Goal: Information Seeking & Learning: Learn about a topic

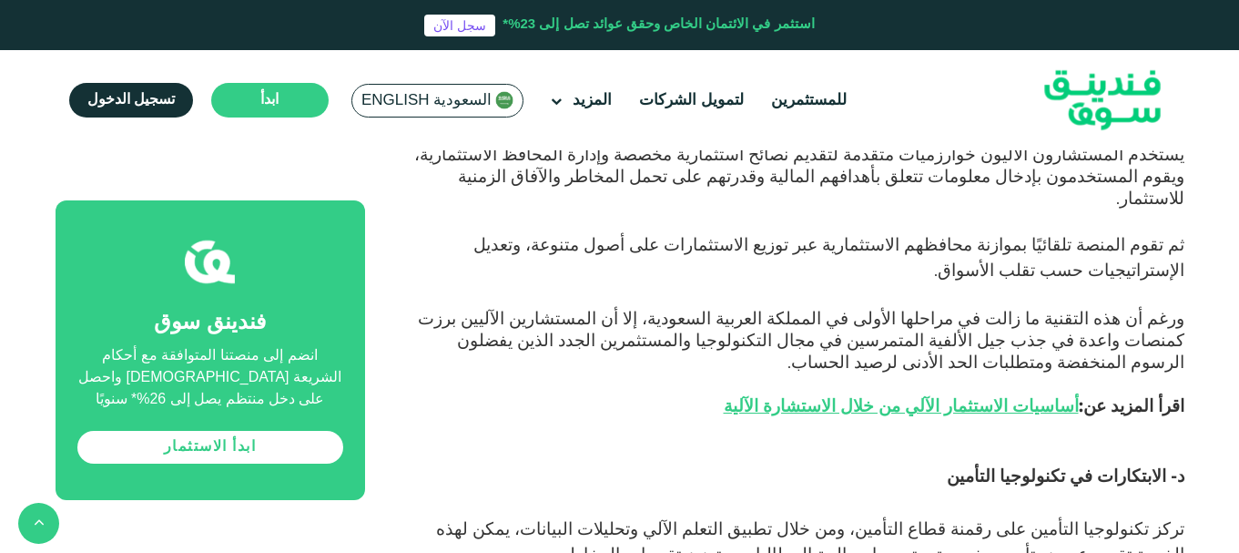
scroll to position [3334, 0]
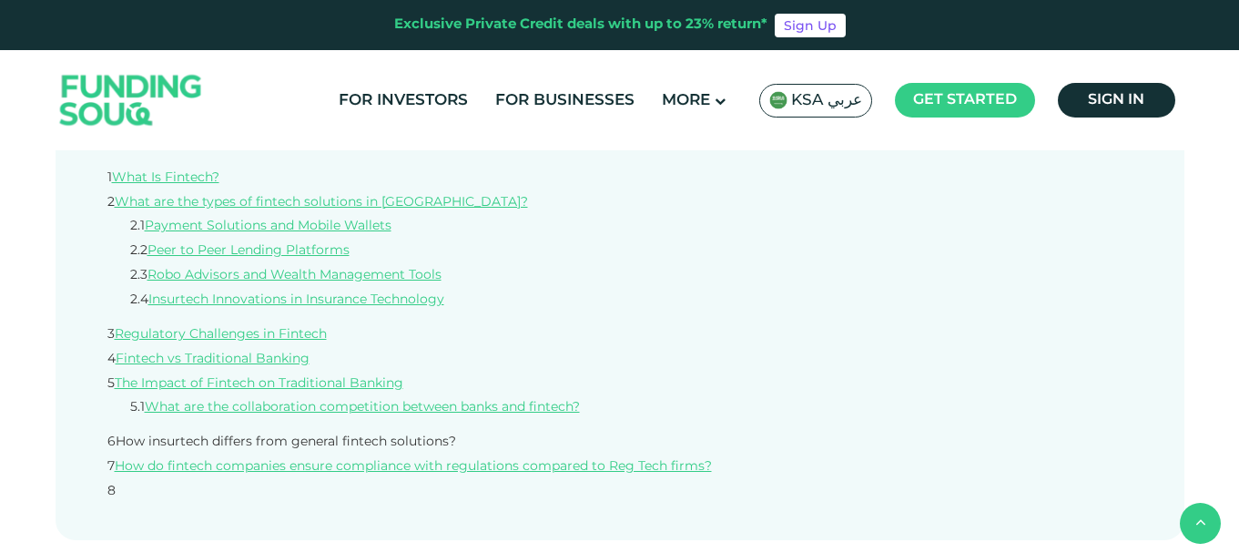
scroll to position [637, 0]
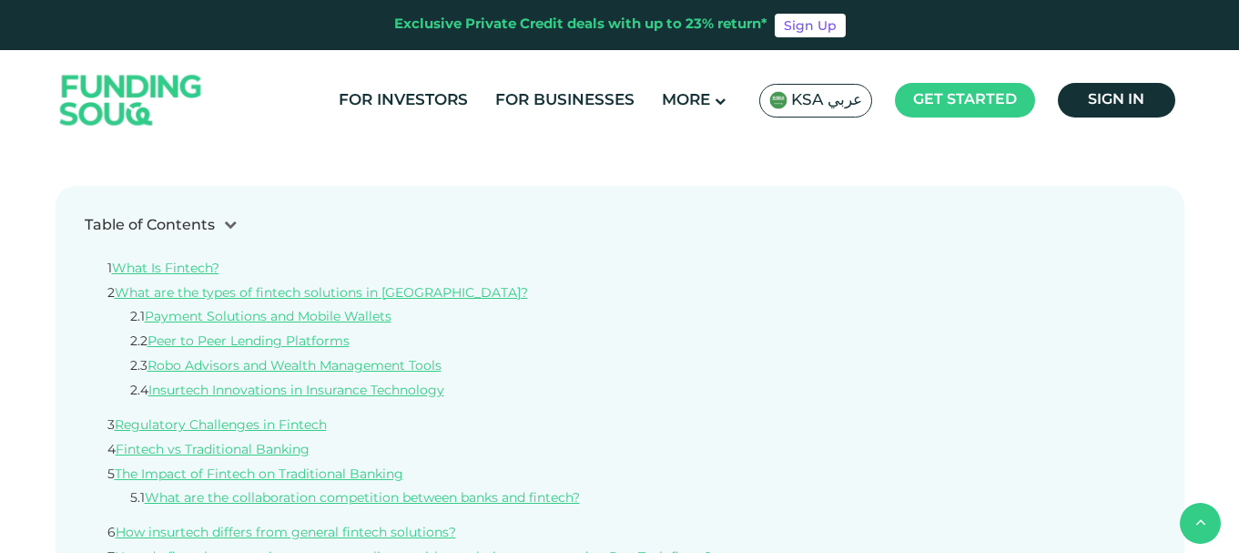
click at [148, 287] on link "What are the types of fintech solutions in [GEOGRAPHIC_DATA]?" at bounding box center [321, 293] width 413 height 13
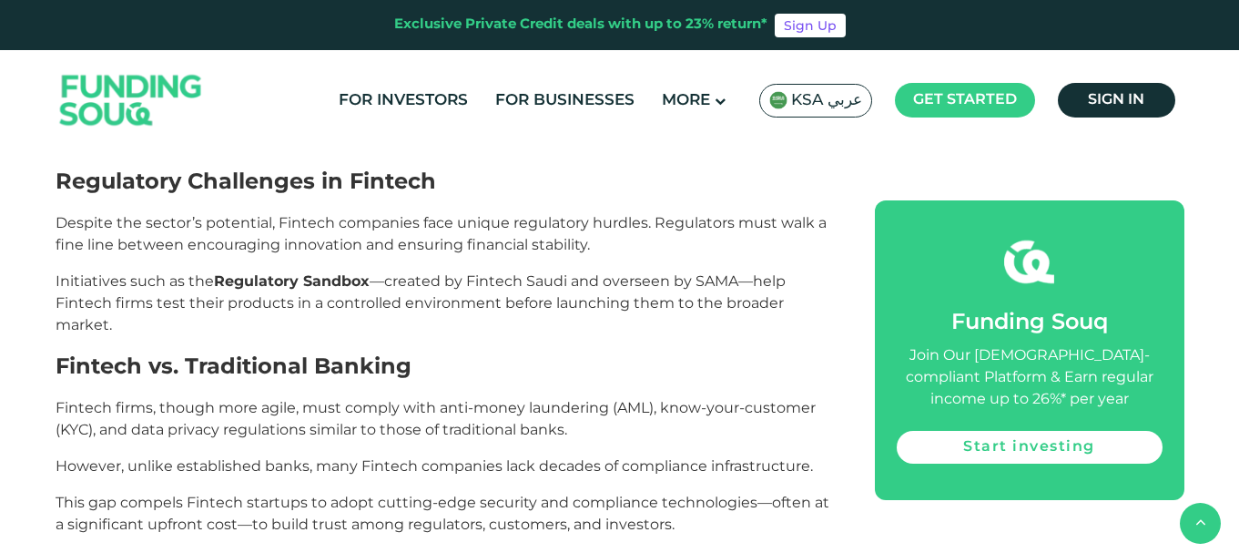
scroll to position [3636, 0]
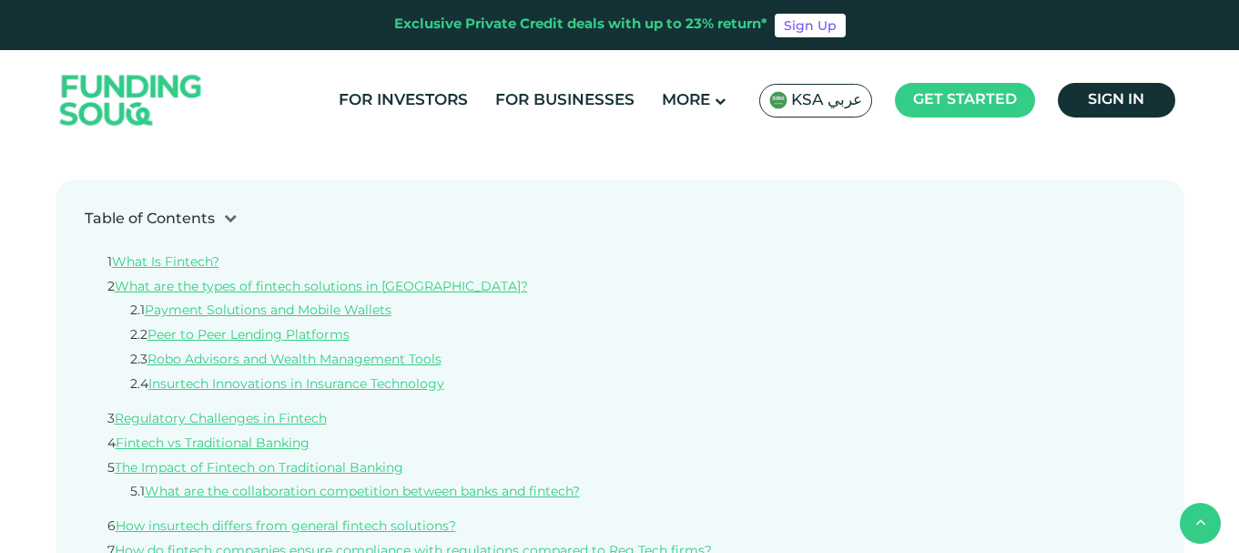
scroll to position [603, 0]
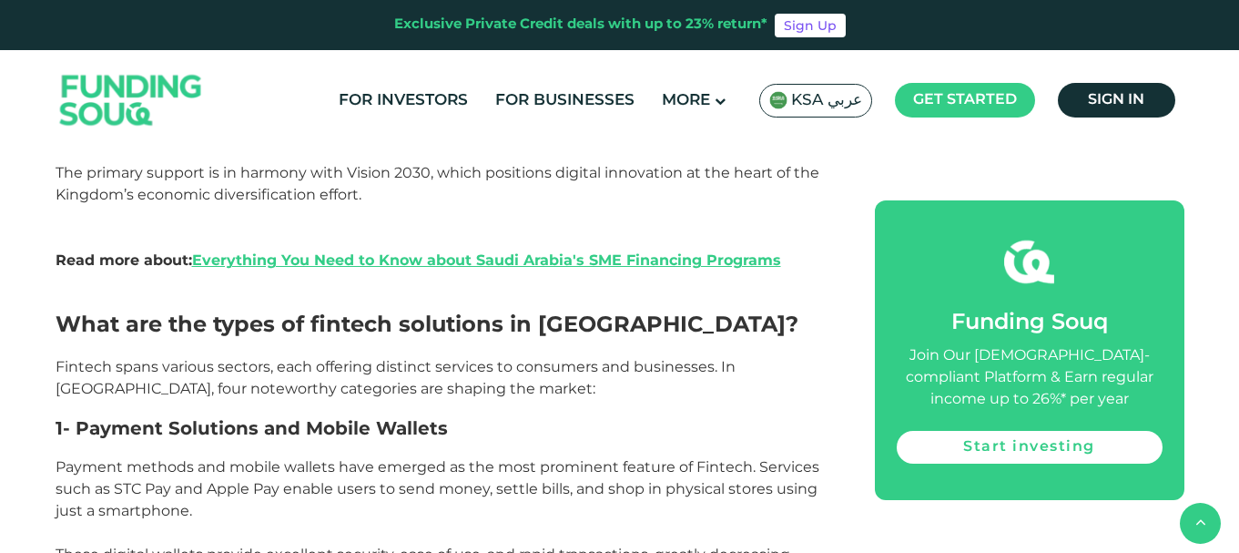
scroll to position [2270, 0]
